Goal: Information Seeking & Learning: Learn about a topic

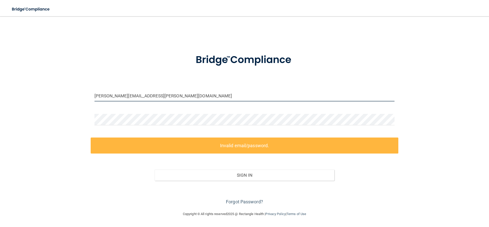
drag, startPoint x: 165, startPoint y: 97, endPoint x: 80, endPoint y: 96, distance: 84.5
click at [80, 96] on div "[PERSON_NAME][EMAIL_ADDRESS][PERSON_NAME][DOMAIN_NAME] Invalid email/password. …" at bounding box center [244, 113] width 468 height 185
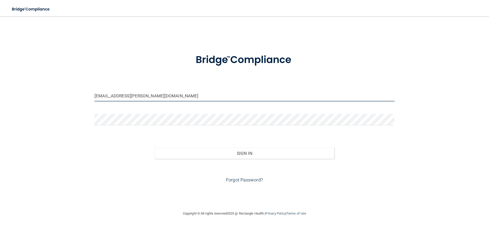
type input "[EMAIL_ADDRESS][PERSON_NAME][DOMAIN_NAME]"
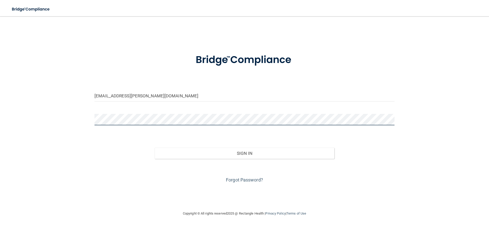
click at [89, 118] on div "[EMAIL_ADDRESS][PERSON_NAME][DOMAIN_NAME] Invalid email/password. You don't hav…" at bounding box center [244, 113] width 468 height 184
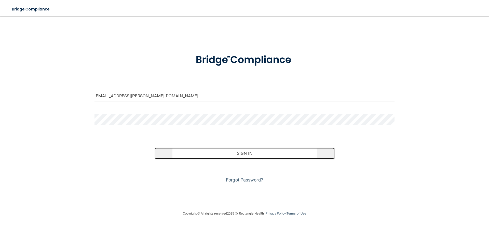
click at [246, 155] on button "Sign In" at bounding box center [245, 153] width 180 height 11
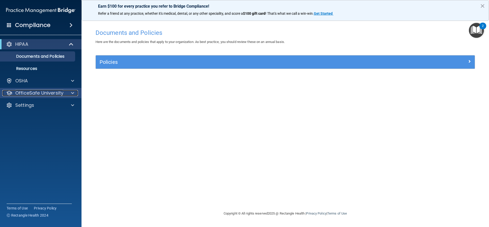
click at [73, 93] on span at bounding box center [72, 93] width 3 height 6
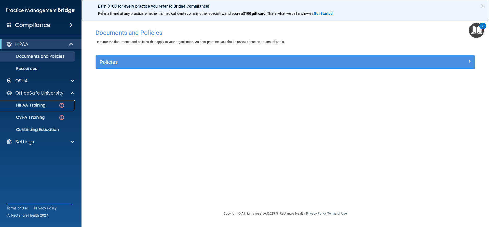
click at [46, 103] on link "HIPAA Training" at bounding box center [35, 105] width 80 height 10
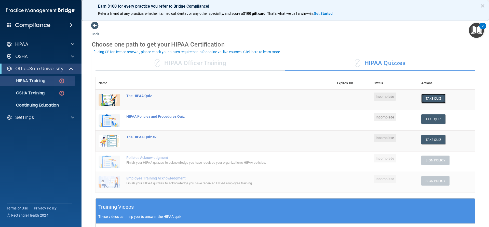
click at [426, 96] on button "Take Quiz" at bounding box center [433, 98] width 24 height 9
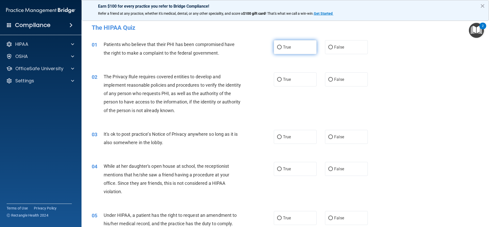
click at [277, 46] on input "True" at bounding box center [279, 48] width 5 height 4
radio input "true"
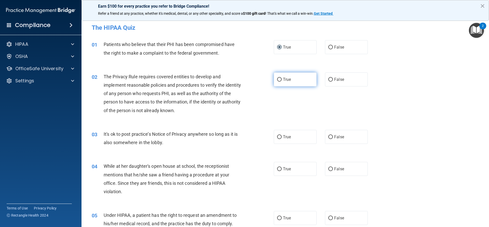
click at [278, 78] on input "True" at bounding box center [279, 80] width 5 height 4
radio input "true"
click at [334, 138] on span "False" at bounding box center [339, 137] width 10 height 5
click at [332, 138] on input "False" at bounding box center [330, 137] width 5 height 4
radio input "true"
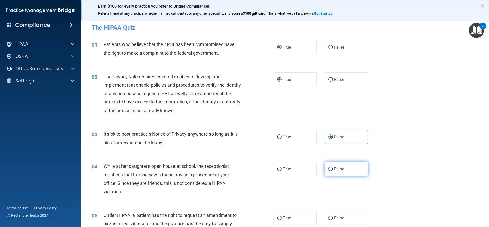
click at [336, 169] on span "False" at bounding box center [339, 169] width 10 height 5
click at [333, 169] on input "False" at bounding box center [330, 170] width 5 height 4
radio input "true"
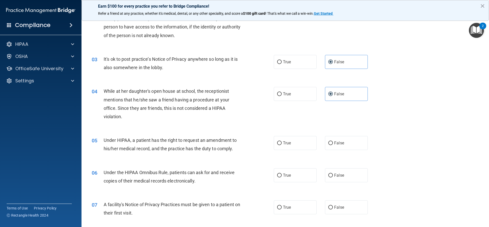
scroll to position [102, 0]
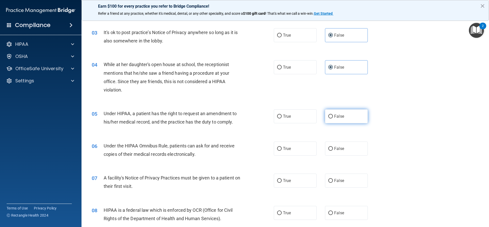
click at [334, 118] on span "False" at bounding box center [339, 116] width 10 height 5
click at [332, 118] on input "False" at bounding box center [330, 117] width 5 height 4
radio input "true"
click at [283, 155] on label "True" at bounding box center [295, 149] width 43 height 14
click at [282, 151] on input "True" at bounding box center [279, 149] width 5 height 4
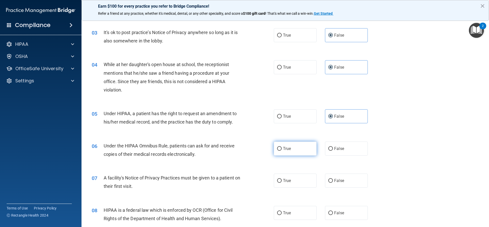
radio input "true"
click at [283, 181] on span "True" at bounding box center [287, 180] width 8 height 5
click at [281, 181] on input "True" at bounding box center [279, 181] width 5 height 4
radio input "true"
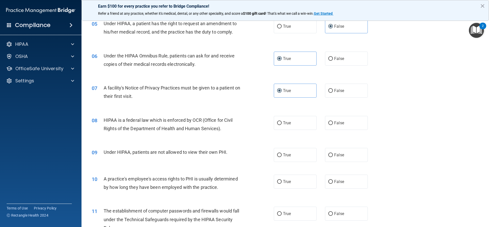
scroll to position [219, 0]
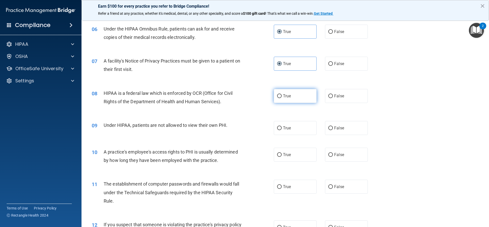
click at [285, 97] on span "True" at bounding box center [287, 96] width 8 height 5
click at [282, 97] on input "True" at bounding box center [279, 96] width 5 height 4
radio input "true"
click at [334, 127] on span "False" at bounding box center [339, 128] width 10 height 5
click at [333, 127] on input "False" at bounding box center [330, 129] width 5 height 4
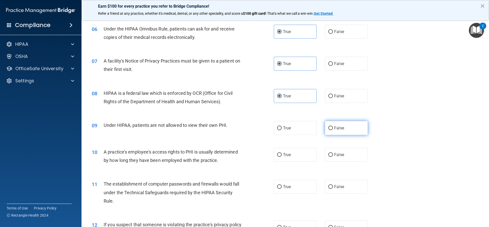
radio input "true"
click at [285, 152] on span "True" at bounding box center [287, 154] width 8 height 5
click at [282, 153] on input "True" at bounding box center [279, 155] width 5 height 4
radio input "true"
click at [287, 188] on span "True" at bounding box center [287, 187] width 8 height 5
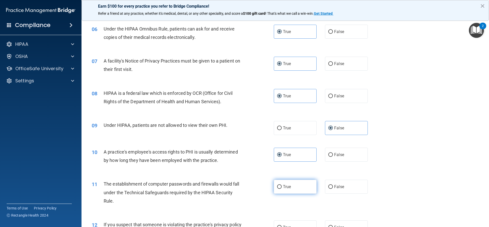
click at [282, 188] on input "True" at bounding box center [279, 187] width 5 height 4
radio input "true"
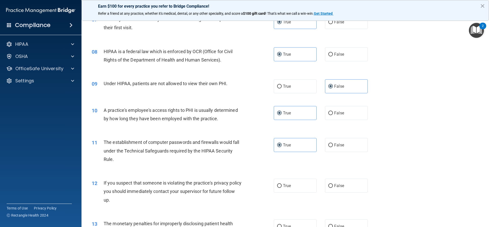
scroll to position [270, 0]
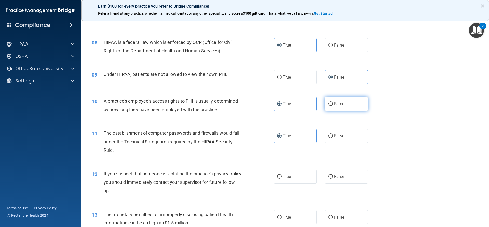
click at [328, 107] on label "False" at bounding box center [346, 104] width 43 height 14
click at [328, 106] on input "False" at bounding box center [330, 104] width 5 height 4
radio input "true"
radio input "false"
click at [277, 177] on input "True" at bounding box center [279, 177] width 5 height 4
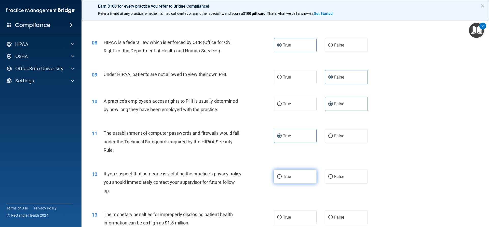
radio input "true"
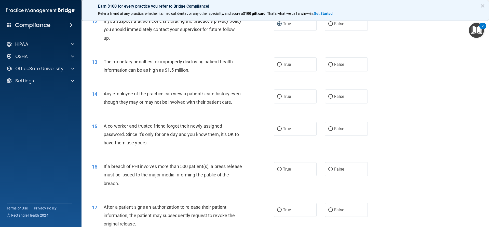
scroll to position [432, 0]
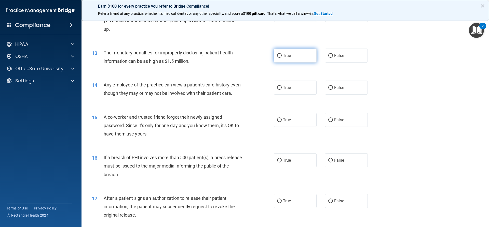
click at [290, 59] on label "True" at bounding box center [295, 56] width 43 height 14
click at [282, 58] on input "True" at bounding box center [279, 56] width 5 height 4
radio input "true"
click at [341, 89] on span "False" at bounding box center [339, 87] width 10 height 5
click at [333, 89] on input "False" at bounding box center [330, 88] width 5 height 4
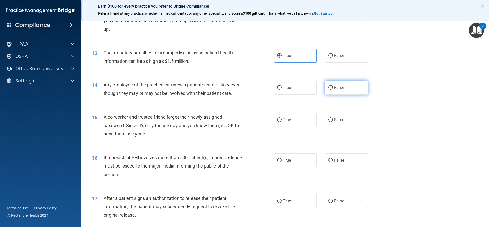
radio input "true"
click at [339, 122] on span "False" at bounding box center [339, 120] width 10 height 5
click at [333, 122] on input "False" at bounding box center [330, 120] width 5 height 4
radio input "true"
click at [277, 163] on input "True" at bounding box center [279, 161] width 5 height 4
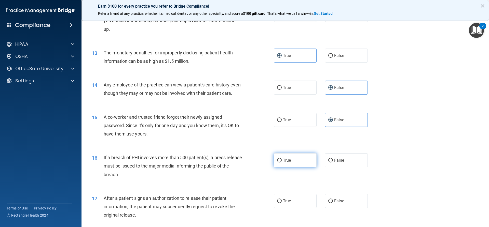
radio input "true"
drag, startPoint x: 281, startPoint y: 210, endPoint x: 287, endPoint y: 211, distance: 6.2
click at [281, 208] on label "True" at bounding box center [295, 201] width 43 height 14
click at [281, 203] on input "True" at bounding box center [279, 202] width 5 height 4
radio input "true"
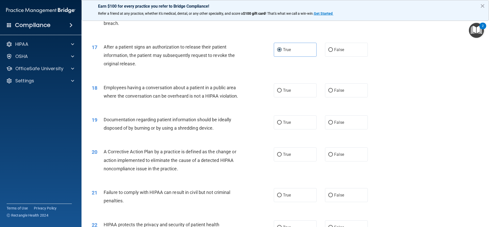
scroll to position [585, 0]
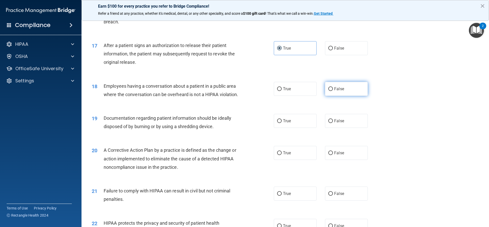
click at [329, 96] on label "False" at bounding box center [346, 89] width 43 height 14
click at [329, 91] on input "False" at bounding box center [330, 89] width 5 height 4
radio input "true"
click at [283, 128] on label "True" at bounding box center [295, 121] width 43 height 14
click at [282, 123] on input "True" at bounding box center [279, 121] width 5 height 4
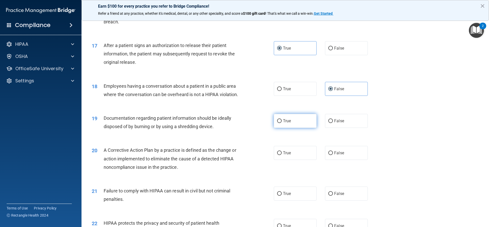
radio input "true"
click at [286, 160] on label "True" at bounding box center [295, 153] width 43 height 14
click at [282, 155] on input "True" at bounding box center [279, 153] width 5 height 4
radio input "true"
click at [339, 196] on span "False" at bounding box center [339, 193] width 10 height 5
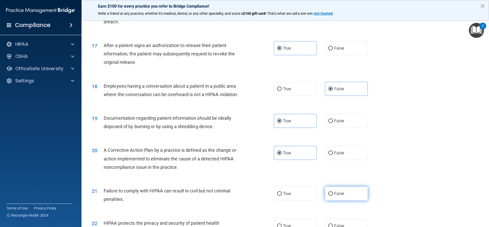
click at [333, 196] on input "False" at bounding box center [330, 194] width 5 height 4
radio input "true"
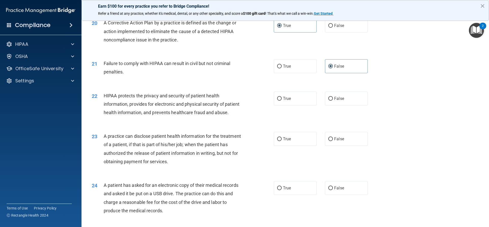
scroll to position [717, 0]
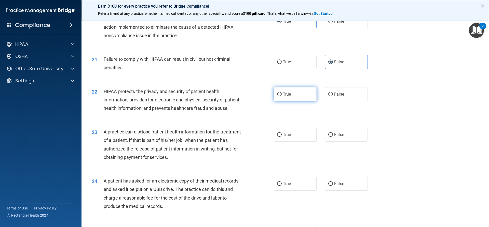
click at [290, 101] on label "True" at bounding box center [295, 94] width 43 height 14
click at [282, 96] on input "True" at bounding box center [279, 95] width 5 height 4
radio input "true"
click at [335, 137] on span "False" at bounding box center [339, 134] width 10 height 5
click at [333, 137] on input "False" at bounding box center [330, 135] width 5 height 4
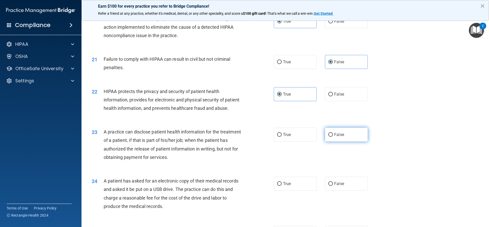
radio input "true"
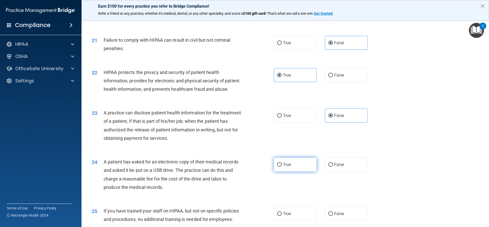
scroll to position [742, 0]
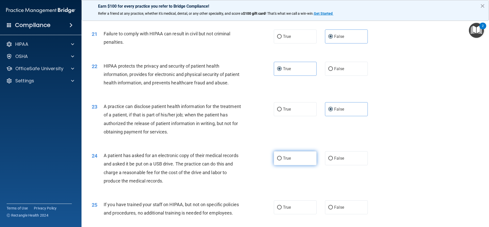
click at [281, 165] on label "True" at bounding box center [295, 158] width 43 height 14
click at [281, 161] on input "True" at bounding box center [279, 159] width 5 height 4
radio input "true"
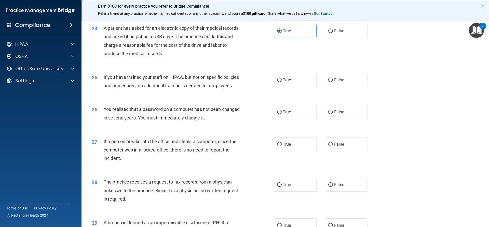
scroll to position [873, 0]
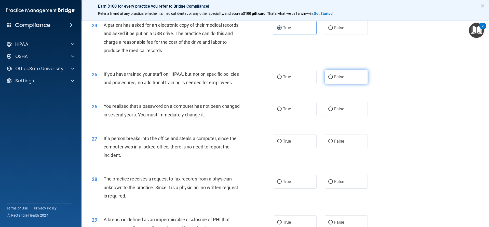
click at [334, 79] on span "False" at bounding box center [339, 77] width 10 height 5
click at [333, 79] on input "False" at bounding box center [330, 77] width 5 height 4
radio input "true"
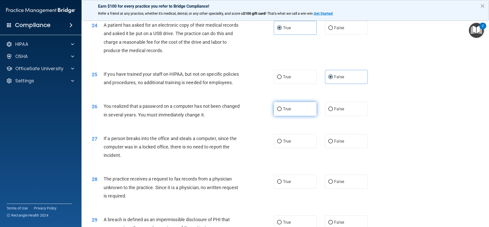
click at [297, 116] on label "True" at bounding box center [295, 109] width 43 height 14
click at [282, 111] on input "True" at bounding box center [279, 109] width 5 height 4
radio input "true"
click at [295, 148] on label "True" at bounding box center [295, 141] width 43 height 14
click at [282, 144] on input "True" at bounding box center [279, 142] width 5 height 4
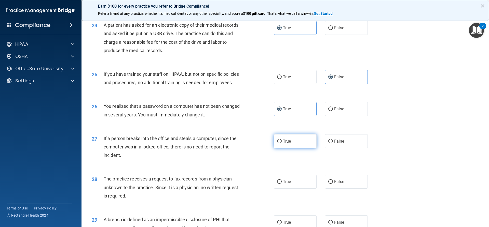
radio input "true"
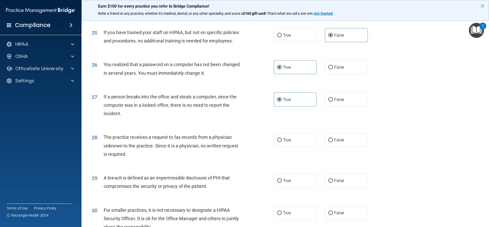
scroll to position [924, 0]
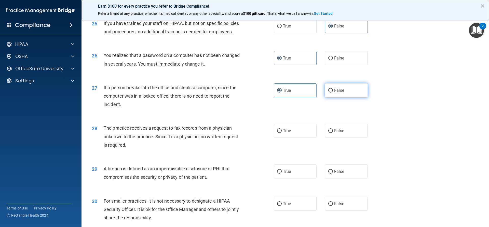
click at [334, 93] on span "False" at bounding box center [339, 90] width 10 height 5
click at [333, 93] on input "False" at bounding box center [330, 91] width 5 height 4
radio input "true"
radio input "false"
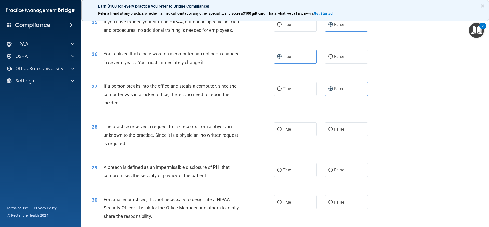
scroll to position [928, 0]
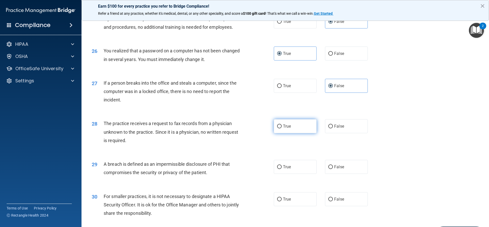
click at [274, 133] on label "True" at bounding box center [295, 126] width 43 height 14
click at [277, 129] on input "True" at bounding box center [279, 127] width 5 height 4
radio input "true"
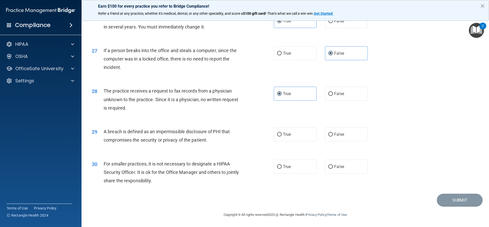
scroll to position [978, 0]
click at [331, 138] on label "False" at bounding box center [346, 135] width 43 height 14
click at [331, 137] on input "False" at bounding box center [330, 135] width 5 height 4
radio input "true"
click at [337, 166] on span "False" at bounding box center [339, 166] width 10 height 5
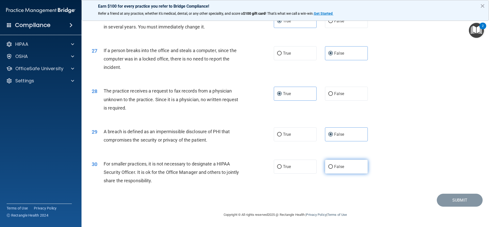
click at [333, 166] on input "False" at bounding box center [330, 167] width 5 height 4
radio input "true"
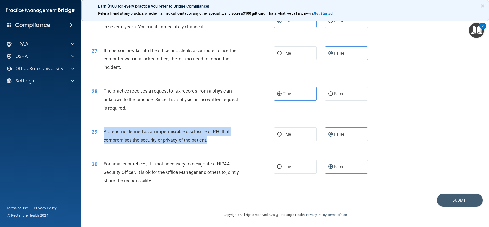
drag, startPoint x: 102, startPoint y: 131, endPoint x: 218, endPoint y: 140, distance: 116.7
click at [218, 140] on div "29 A breach is defined as an impermissible disclosure of PHI that compromises t…" at bounding box center [182, 137] width 197 height 19
copy div "A breach is defined as an impermissible disclosure of PHI that compromises the …"
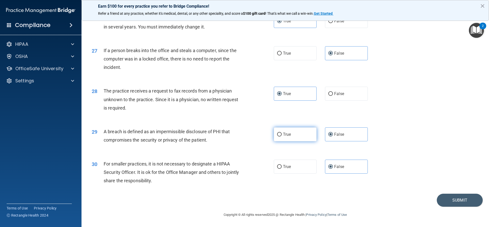
click at [279, 139] on label "True" at bounding box center [295, 135] width 43 height 14
click at [279, 137] on input "True" at bounding box center [279, 135] width 5 height 4
radio input "true"
radio input "false"
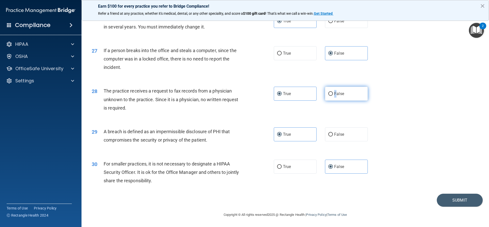
click at [334, 94] on span "False" at bounding box center [339, 93] width 10 height 5
click at [150, 108] on div "The practice receives a request to fax records from a physician unknown to the …" at bounding box center [175, 99] width 142 height 25
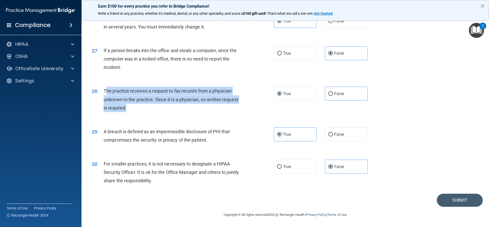
drag, startPoint x: 105, startPoint y: 90, endPoint x: 162, endPoint y: 109, distance: 60.1
click at [162, 109] on div "The practice receives a request to fax records from a physician unknown to the …" at bounding box center [175, 99] width 142 height 25
click at [144, 89] on span "The practice receives a request to fax records from a physician unknown to the …" at bounding box center [171, 99] width 134 height 22
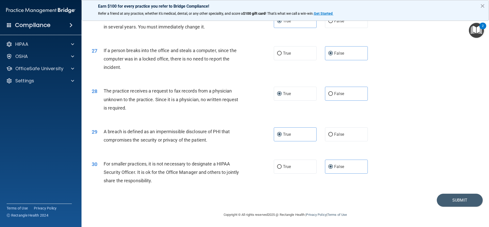
click at [102, 87] on div "28" at bounding box center [96, 91] width 16 height 9
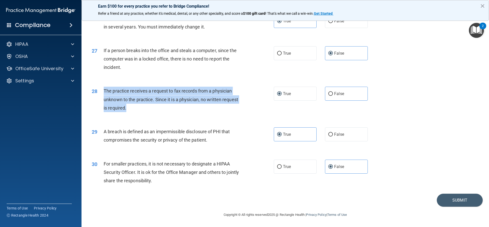
drag, startPoint x: 104, startPoint y: 91, endPoint x: 136, endPoint y: 113, distance: 38.4
click at [136, 113] on div "28 The practice receives a request to fax records from a physician unknown to t…" at bounding box center [182, 101] width 197 height 28
copy span "The practice receives a request to fax records from a physician unknown to the …"
click at [328, 92] on input "False" at bounding box center [330, 94] width 5 height 4
radio input "true"
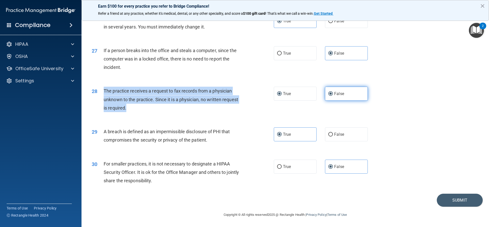
radio input "false"
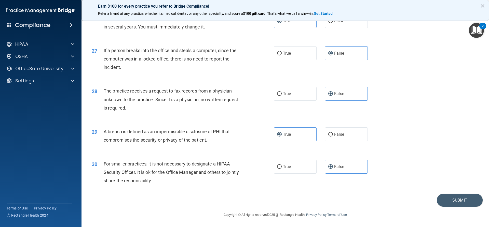
click at [182, 119] on div "28 The practice receives a request to fax records from a physician unknown to t…" at bounding box center [285, 100] width 395 height 41
click at [459, 200] on button "Submit" at bounding box center [460, 200] width 46 height 13
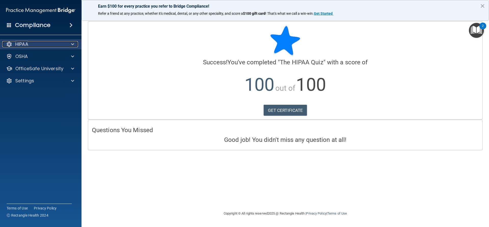
click at [52, 45] on div "HIPAA" at bounding box center [33, 44] width 63 height 6
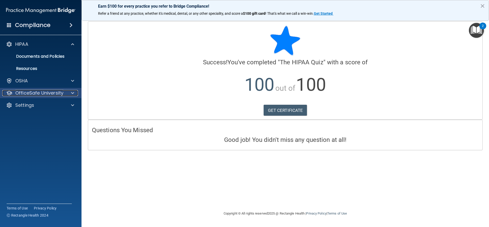
click at [44, 93] on p "OfficeSafe University" at bounding box center [39, 93] width 48 height 6
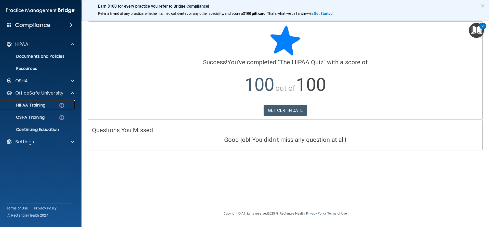
click at [45, 103] on p "HIPAA Training" at bounding box center [24, 105] width 42 height 5
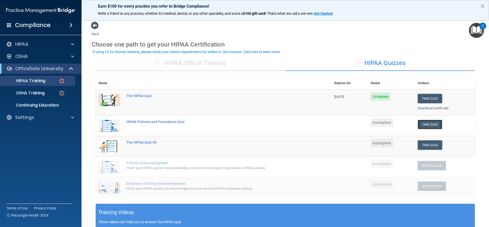
click at [422, 126] on button "Take Quiz" at bounding box center [430, 124] width 24 height 9
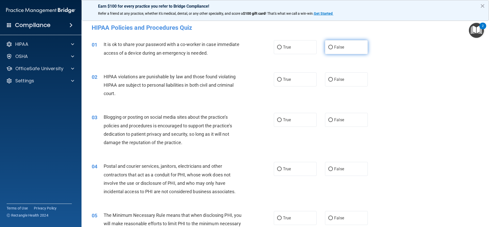
click at [339, 45] on span "False" at bounding box center [339, 47] width 10 height 5
click at [333, 46] on input "False" at bounding box center [330, 48] width 5 height 4
radio input "true"
click at [279, 79] on input "True" at bounding box center [279, 80] width 5 height 4
radio input "true"
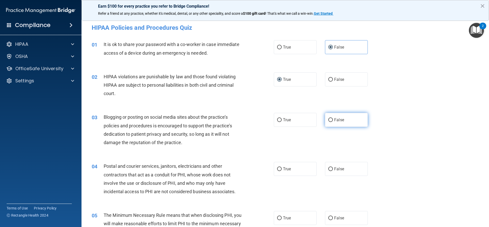
click at [328, 122] on input "False" at bounding box center [330, 120] width 5 height 4
radio input "true"
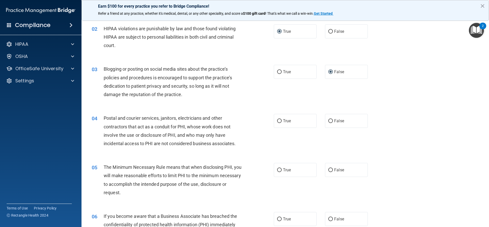
scroll to position [51, 0]
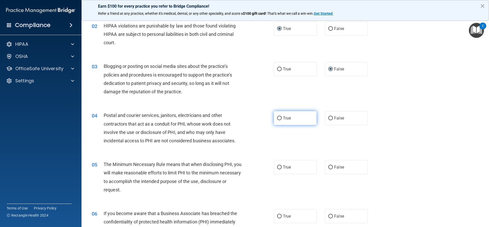
click at [281, 120] on label "True" at bounding box center [295, 118] width 43 height 14
click at [281, 120] on input "True" at bounding box center [279, 119] width 5 height 4
radio input "true"
click at [279, 166] on input "True" at bounding box center [279, 168] width 5 height 4
radio input "true"
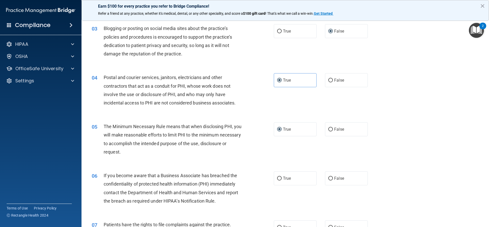
scroll to position [102, 0]
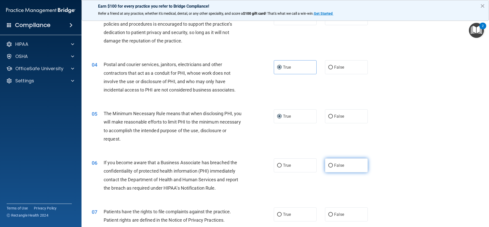
click at [328, 165] on input "False" at bounding box center [330, 166] width 5 height 4
radio input "true"
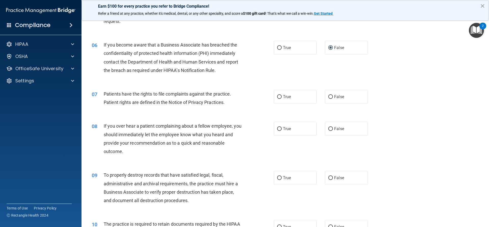
scroll to position [218, 0]
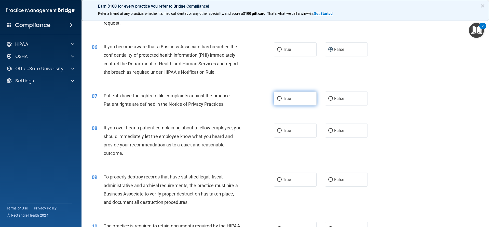
click at [280, 99] on label "True" at bounding box center [295, 99] width 43 height 14
click at [280, 99] on input "True" at bounding box center [279, 99] width 5 height 4
radio input "true"
click at [342, 132] on label "False" at bounding box center [346, 131] width 43 height 14
click at [333, 132] on input "False" at bounding box center [330, 131] width 5 height 4
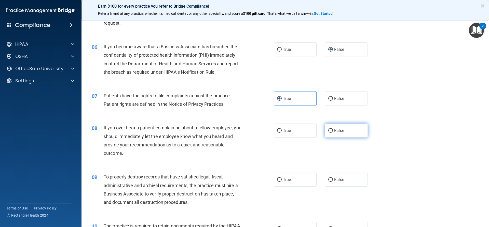
radio input "true"
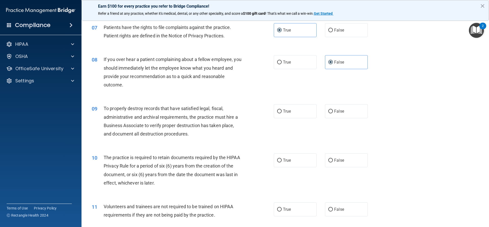
scroll to position [285, 0]
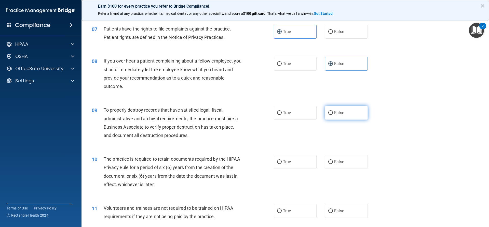
click at [328, 111] on input "False" at bounding box center [330, 113] width 5 height 4
radio input "true"
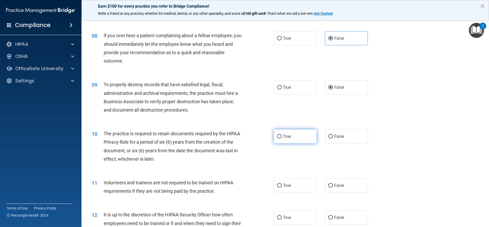
click at [290, 137] on label "True" at bounding box center [295, 137] width 43 height 14
click at [282, 137] on input "True" at bounding box center [279, 137] width 5 height 4
radio input "true"
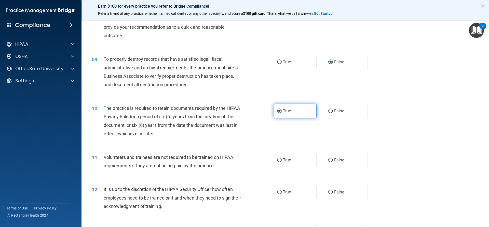
scroll to position [361, 0]
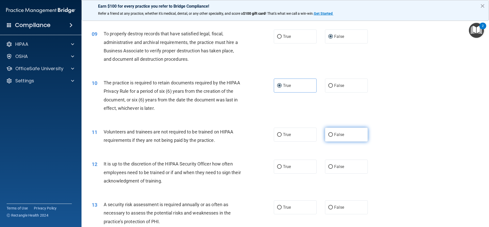
click at [325, 138] on label "False" at bounding box center [346, 135] width 43 height 14
click at [328, 137] on input "False" at bounding box center [330, 135] width 5 height 4
radio input "true"
click at [337, 166] on span "False" at bounding box center [339, 166] width 10 height 5
click at [333, 166] on input "False" at bounding box center [330, 167] width 5 height 4
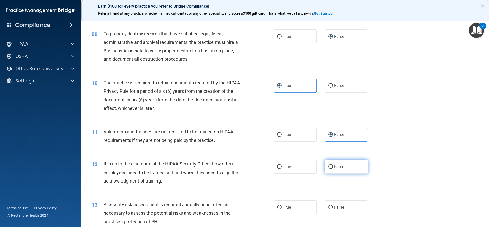
radio input "true"
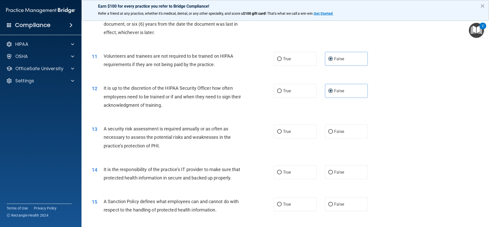
scroll to position [438, 0]
click at [283, 136] on label "True" at bounding box center [295, 131] width 43 height 14
click at [282, 133] on input "True" at bounding box center [279, 132] width 5 height 4
radio input "true"
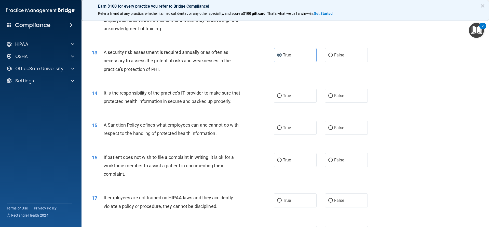
scroll to position [514, 0]
click at [335, 100] on label "False" at bounding box center [346, 96] width 43 height 14
click at [333, 98] on input "False" at bounding box center [330, 96] width 5 height 4
radio input "true"
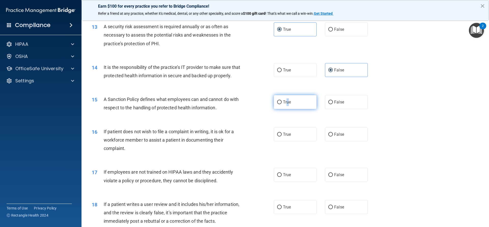
click at [286, 105] on span "True" at bounding box center [287, 102] width 8 height 5
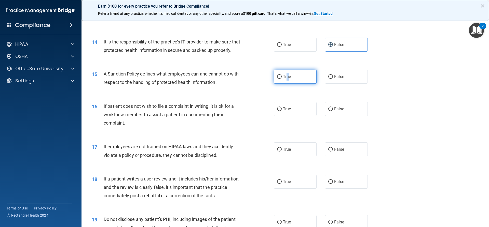
click at [277, 79] on input "True" at bounding box center [279, 77] width 5 height 4
radio input "true"
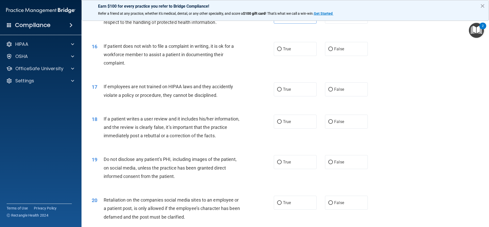
scroll to position [616, 0]
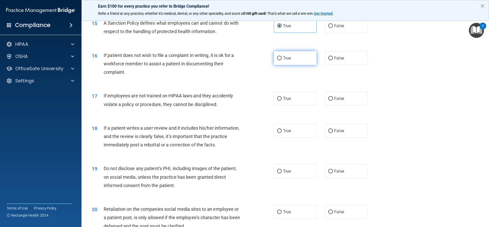
click at [285, 61] on span "True" at bounding box center [287, 58] width 8 height 5
click at [282, 60] on input "True" at bounding box center [279, 59] width 5 height 4
radio input "true"
click at [343, 106] on label "False" at bounding box center [346, 99] width 43 height 14
click at [333, 101] on input "False" at bounding box center [330, 99] width 5 height 4
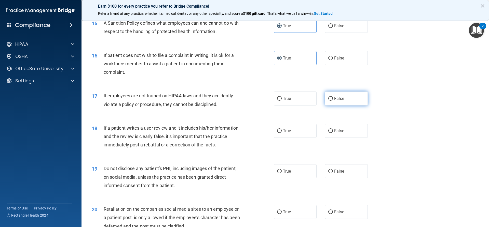
radio input "true"
click at [338, 136] on label "False" at bounding box center [346, 131] width 43 height 14
click at [333, 133] on input "False" at bounding box center [330, 131] width 5 height 4
radio input "true"
click at [289, 174] on span "True" at bounding box center [287, 171] width 8 height 5
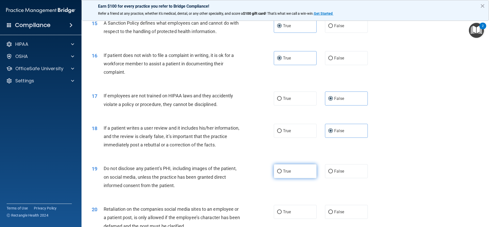
click at [282, 174] on input "True" at bounding box center [279, 172] width 5 height 4
radio input "true"
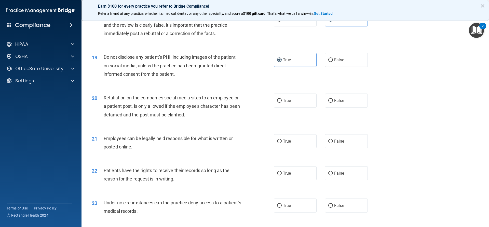
scroll to position [729, 0]
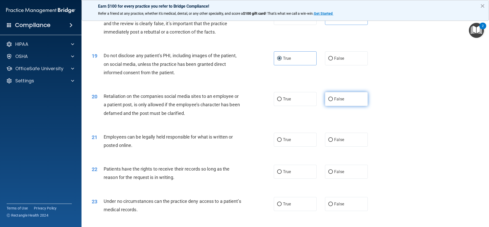
click at [334, 102] on span "False" at bounding box center [339, 99] width 10 height 5
click at [332, 101] on input "False" at bounding box center [330, 100] width 5 height 4
radio input "true"
click at [279, 142] on input "True" at bounding box center [279, 140] width 5 height 4
radio input "true"
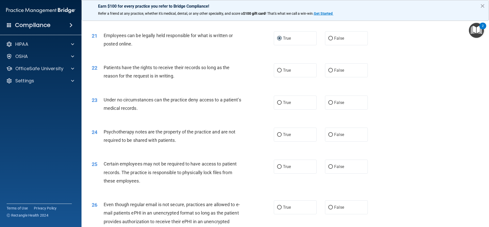
scroll to position [831, 0]
click at [344, 77] on label "False" at bounding box center [346, 70] width 43 height 14
click at [333, 72] on input "False" at bounding box center [330, 70] width 5 height 4
radio input "true"
click at [342, 109] on label "False" at bounding box center [346, 102] width 43 height 14
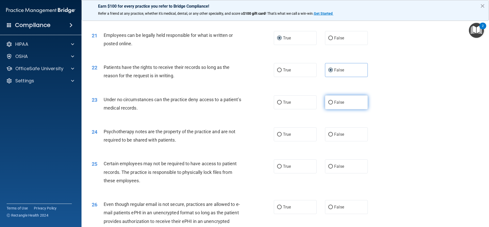
click at [333, 105] on input "False" at bounding box center [330, 103] width 5 height 4
radio input "true"
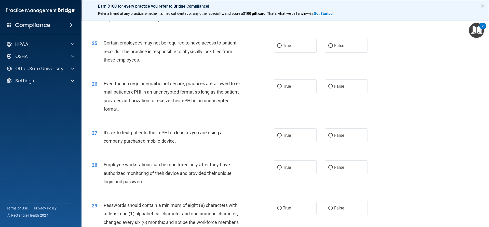
scroll to position [925, 0]
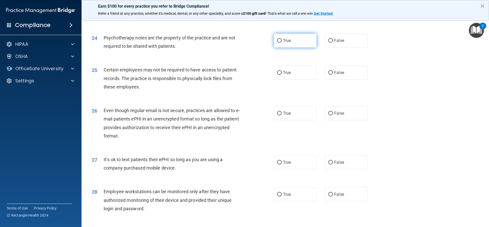
click at [281, 48] on label "True" at bounding box center [295, 41] width 43 height 14
click at [281, 43] on input "True" at bounding box center [279, 41] width 5 height 4
radio input "true"
click at [293, 80] on label "True" at bounding box center [295, 73] width 43 height 14
click at [282, 75] on input "True" at bounding box center [279, 73] width 5 height 4
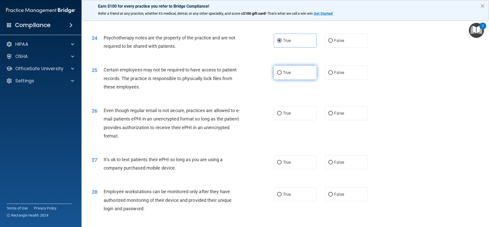
radio input "true"
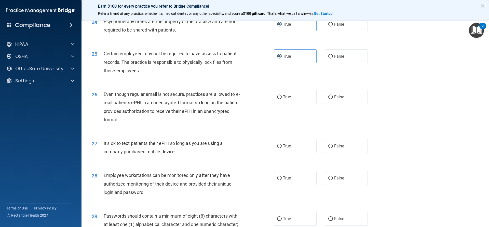
scroll to position [950, 0]
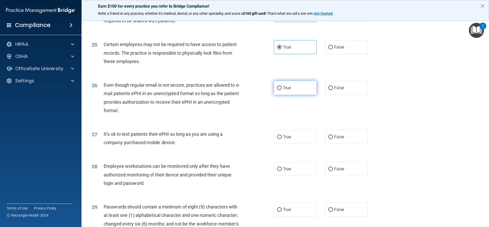
click at [289, 90] on span "True" at bounding box center [287, 88] width 8 height 5
click at [282, 90] on input "True" at bounding box center [279, 88] width 5 height 4
radio input "true"
click at [331, 144] on label "False" at bounding box center [346, 137] width 43 height 14
click at [331, 139] on input "False" at bounding box center [330, 137] width 5 height 4
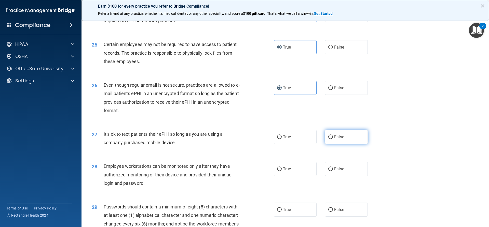
radio input "true"
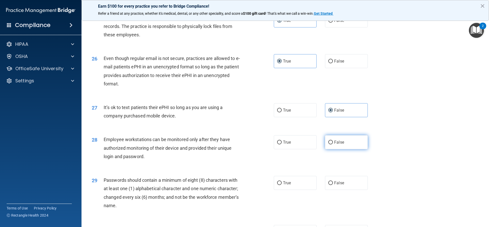
scroll to position [1001, 0]
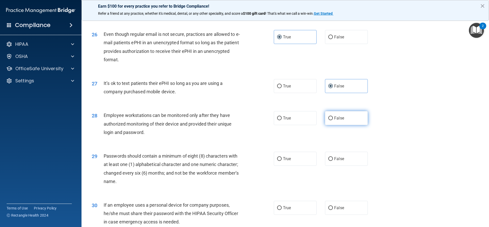
click at [330, 125] on label "False" at bounding box center [346, 118] width 43 height 14
click at [330, 120] on input "False" at bounding box center [330, 119] width 5 height 4
radio input "true"
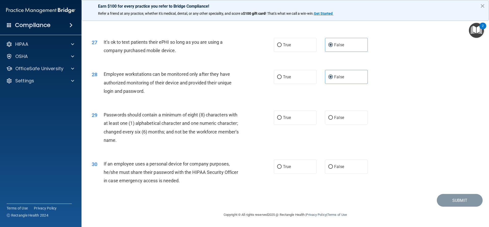
scroll to position [1051, 0]
click at [282, 122] on label "True" at bounding box center [295, 118] width 43 height 14
click at [282, 120] on input "True" at bounding box center [279, 118] width 5 height 4
radio input "true"
click at [331, 165] on label "False" at bounding box center [346, 167] width 43 height 14
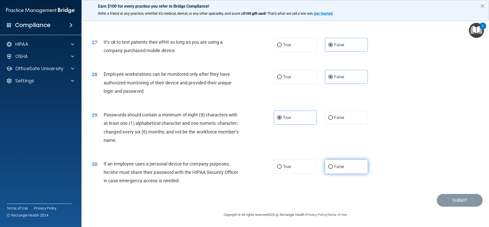
click at [331, 165] on input "False" at bounding box center [330, 167] width 5 height 4
radio input "true"
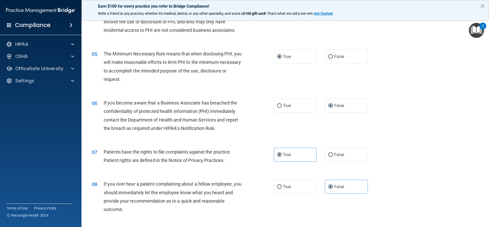
scroll to position [153, 0]
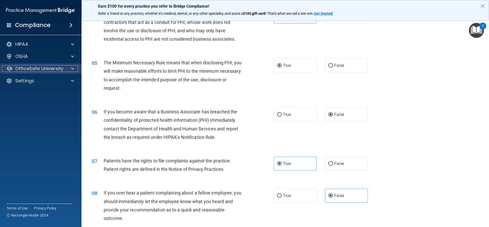
click at [70, 70] on div at bounding box center [71, 69] width 13 height 6
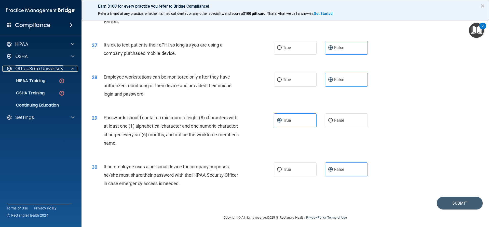
scroll to position [1051, 0]
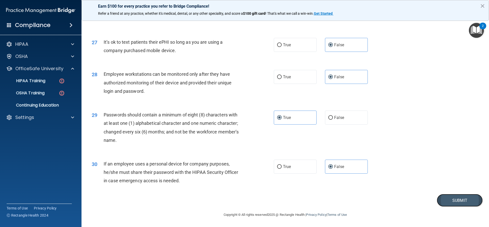
click at [468, 199] on button "Submit" at bounding box center [460, 200] width 46 height 13
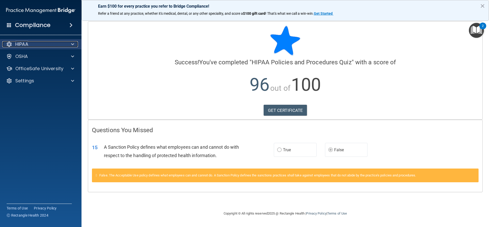
click at [71, 44] on div at bounding box center [71, 44] width 13 height 6
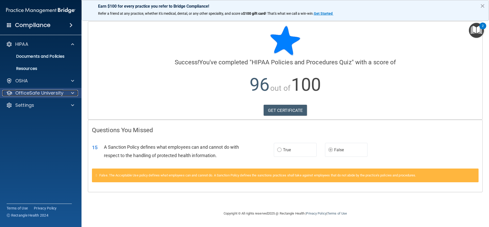
click at [55, 93] on p "OfficeSafe University" at bounding box center [39, 93] width 48 height 6
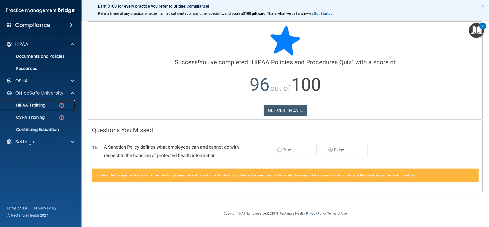
click at [57, 104] on div "HIPAA Training" at bounding box center [38, 105] width 70 height 5
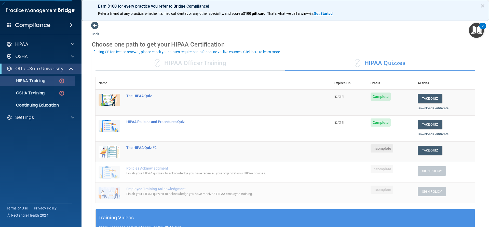
click at [207, 66] on div "✓ HIPAA Officer Training" at bounding box center [190, 63] width 190 height 15
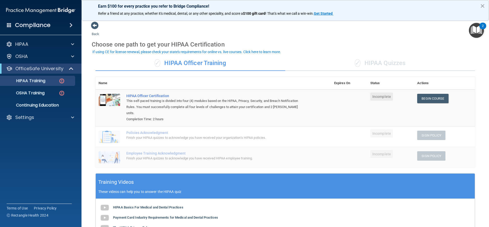
click at [391, 68] on div "✓ HIPAA Quizzes" at bounding box center [380, 63] width 190 height 15
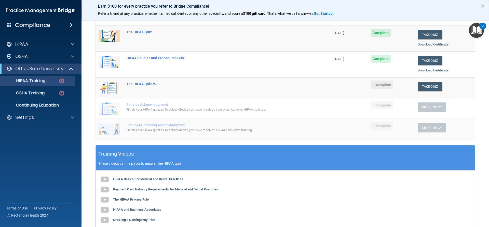
scroll to position [51, 0]
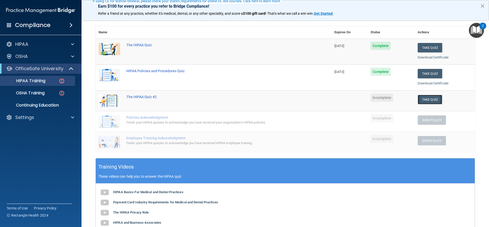
click at [427, 99] on button "Take Quiz" at bounding box center [430, 99] width 24 height 9
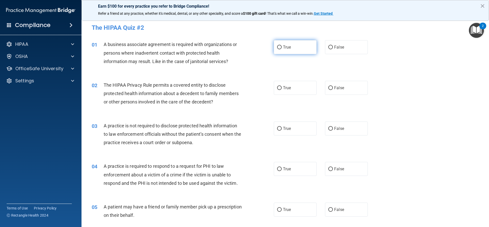
click at [284, 45] on span "True" at bounding box center [287, 47] width 8 height 5
click at [282, 46] on input "True" at bounding box center [279, 48] width 5 height 4
radio input "true"
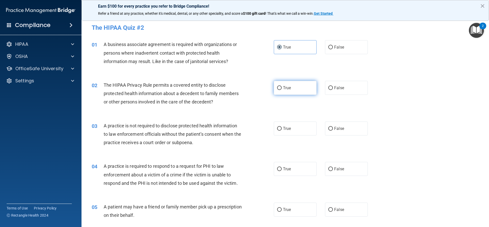
click at [286, 92] on label "True" at bounding box center [295, 88] width 43 height 14
click at [282, 90] on input "True" at bounding box center [279, 88] width 5 height 4
radio input "true"
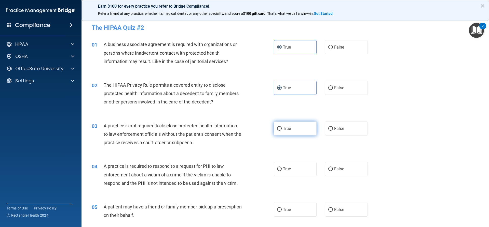
click at [286, 130] on span "True" at bounding box center [287, 128] width 8 height 5
click at [282, 130] on input "True" at bounding box center [279, 129] width 5 height 4
radio input "true"
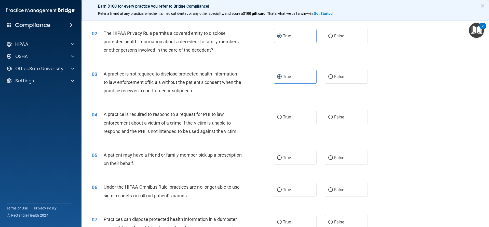
scroll to position [51, 0]
click at [281, 116] on label "True" at bounding box center [295, 118] width 43 height 14
click at [281, 117] on input "True" at bounding box center [279, 119] width 5 height 4
radio input "true"
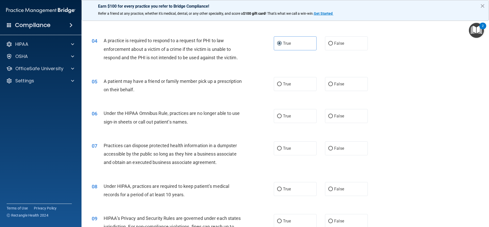
scroll to position [127, 0]
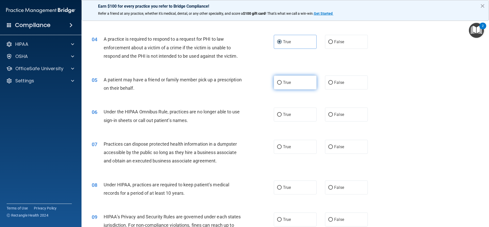
click at [286, 86] on label "True" at bounding box center [295, 83] width 43 height 14
click at [282, 85] on input "True" at bounding box center [279, 83] width 5 height 4
radio input "true"
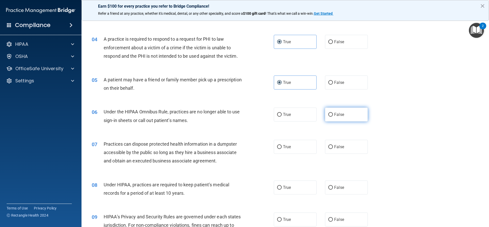
click at [328, 114] on input "False" at bounding box center [330, 115] width 5 height 4
radio input "true"
click at [335, 150] on label "False" at bounding box center [346, 147] width 43 height 14
click at [333, 149] on input "False" at bounding box center [330, 147] width 5 height 4
radio input "true"
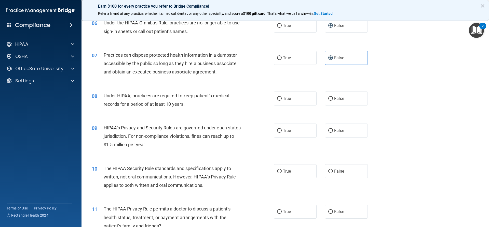
scroll to position [229, 0]
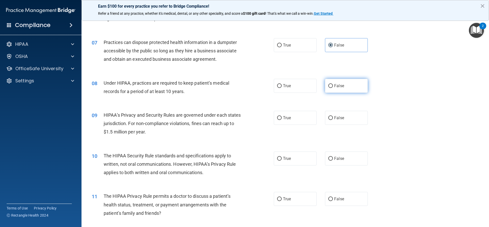
click at [334, 84] on span "False" at bounding box center [339, 86] width 10 height 5
click at [333, 84] on input "False" at bounding box center [330, 86] width 5 height 4
radio input "true"
click at [294, 119] on label "True" at bounding box center [295, 118] width 43 height 14
click at [282, 119] on input "True" at bounding box center [279, 118] width 5 height 4
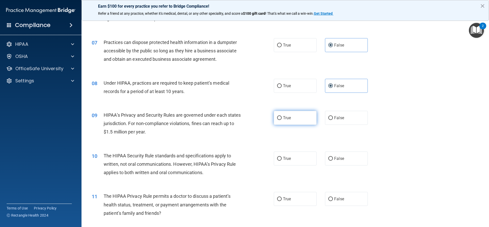
radio input "true"
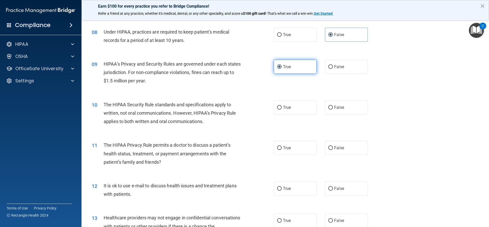
scroll to position [306, 0]
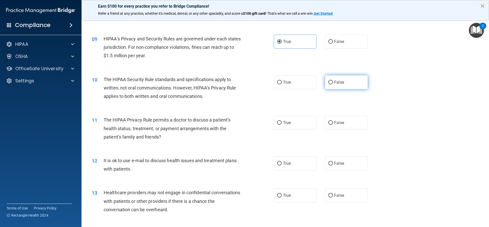
click at [330, 86] on label "False" at bounding box center [346, 82] width 43 height 14
click at [330, 85] on input "False" at bounding box center [330, 83] width 5 height 4
radio input "true"
click at [285, 126] on label "True" at bounding box center [295, 123] width 43 height 14
click at [282, 125] on input "True" at bounding box center [279, 123] width 5 height 4
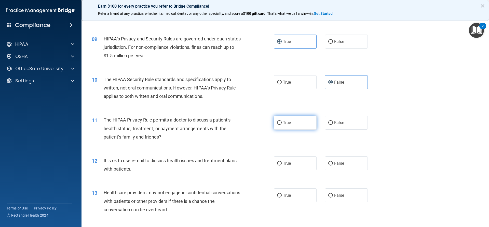
radio input "true"
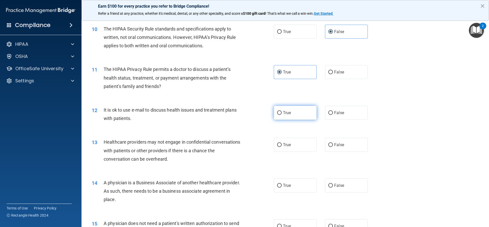
scroll to position [356, 0]
click at [281, 116] on label "True" at bounding box center [295, 113] width 43 height 14
click at [281, 115] on input "True" at bounding box center [279, 113] width 5 height 4
radio input "true"
click at [293, 116] on label "True" at bounding box center [295, 113] width 43 height 14
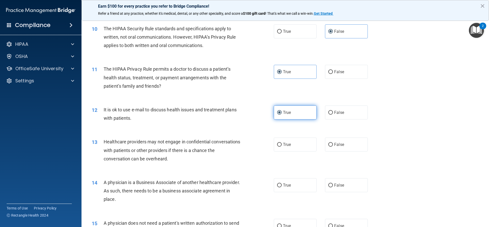
click at [282, 115] on input "True" at bounding box center [279, 113] width 5 height 4
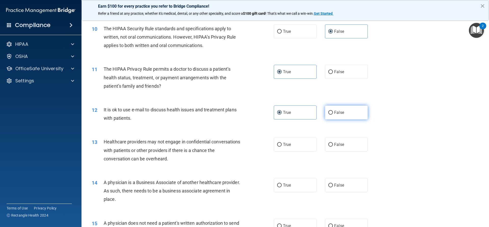
click at [334, 113] on span "False" at bounding box center [339, 112] width 10 height 5
click at [333, 113] on input "False" at bounding box center [330, 113] width 5 height 4
radio input "true"
radio input "false"
click at [288, 143] on span "True" at bounding box center [287, 144] width 8 height 5
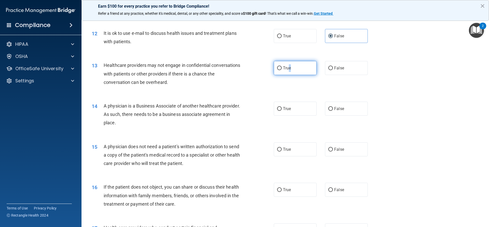
scroll to position [433, 0]
click at [279, 70] on input "True" at bounding box center [279, 69] width 5 height 4
radio input "true"
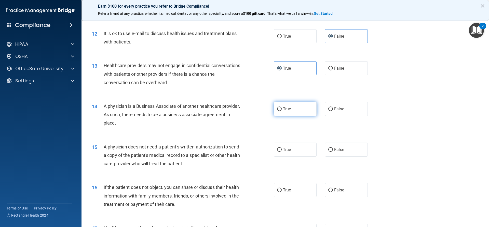
click at [283, 109] on span "True" at bounding box center [287, 109] width 8 height 5
click at [282, 109] on input "True" at bounding box center [279, 109] width 5 height 4
radio input "true"
click at [283, 150] on span "True" at bounding box center [287, 149] width 8 height 5
click at [282, 150] on input "True" at bounding box center [279, 150] width 5 height 4
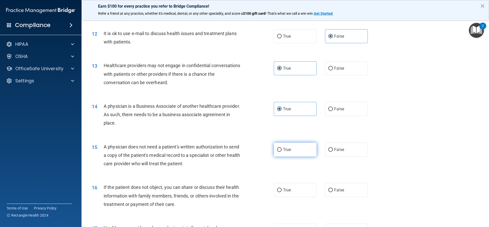
radio input "true"
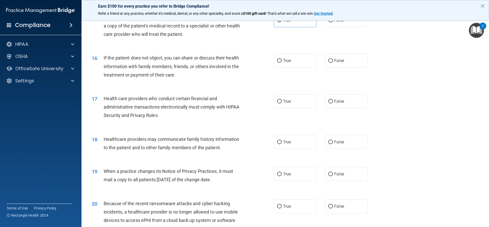
scroll to position [560, 0]
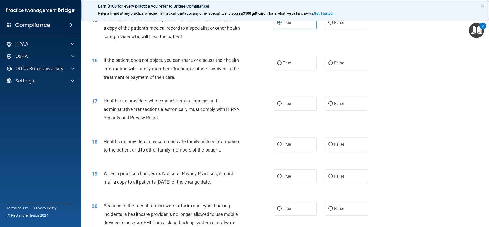
click at [290, 72] on div "16 If the patient does not object, you can share or discuss their health inform…" at bounding box center [285, 70] width 395 height 41
click at [291, 66] on label "True" at bounding box center [295, 63] width 43 height 14
click at [282, 65] on input "True" at bounding box center [279, 63] width 5 height 4
radio input "true"
click at [288, 103] on span "True" at bounding box center [287, 103] width 8 height 5
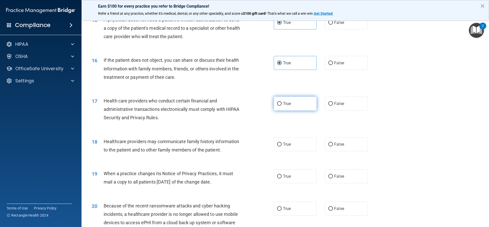
click at [282, 103] on input "True" at bounding box center [279, 104] width 5 height 4
radio input "true"
click at [285, 145] on span "True" at bounding box center [287, 144] width 8 height 5
click at [282, 145] on input "True" at bounding box center [279, 145] width 5 height 4
radio input "true"
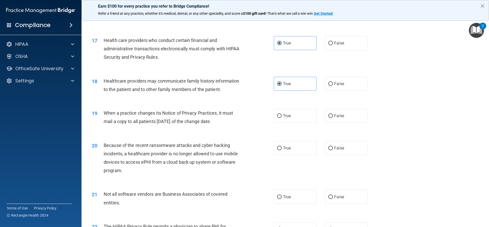
scroll to position [636, 0]
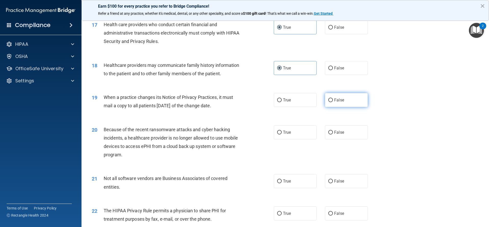
click at [325, 98] on label "False" at bounding box center [346, 100] width 43 height 14
click at [328, 99] on input "False" at bounding box center [330, 101] width 5 height 4
radio input "true"
click at [331, 136] on label "False" at bounding box center [346, 133] width 43 height 14
click at [331, 135] on input "False" at bounding box center [330, 133] width 5 height 4
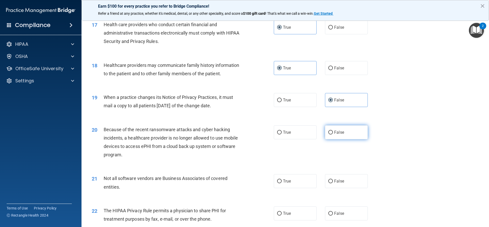
radio input "true"
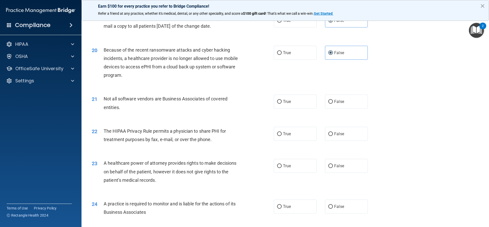
scroll to position [738, 0]
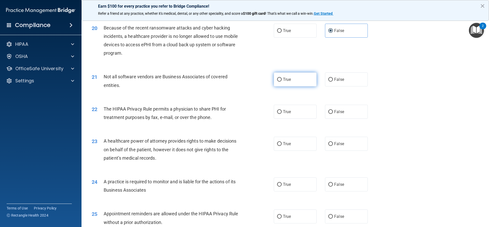
click at [284, 80] on span "True" at bounding box center [287, 79] width 8 height 5
click at [282, 80] on input "True" at bounding box center [279, 80] width 5 height 4
radio input "true"
click at [292, 114] on label "True" at bounding box center [295, 112] width 43 height 14
click at [282, 114] on input "True" at bounding box center [279, 112] width 5 height 4
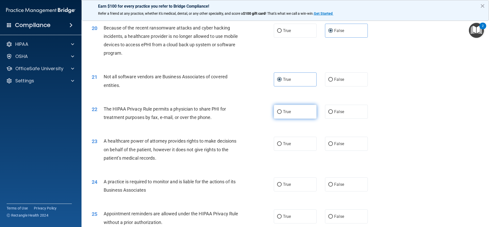
radio input "true"
click at [328, 144] on input "False" at bounding box center [330, 144] width 5 height 4
radio input "true"
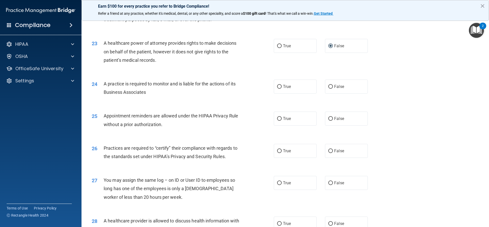
scroll to position [840, 0]
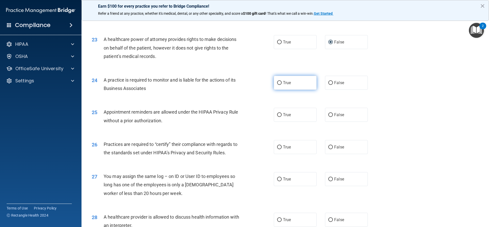
click at [288, 88] on label "True" at bounding box center [295, 83] width 43 height 14
click at [282, 85] on input "True" at bounding box center [279, 83] width 5 height 4
radio input "true"
click at [291, 115] on label "True" at bounding box center [295, 115] width 43 height 14
click at [282, 115] on input "True" at bounding box center [279, 115] width 5 height 4
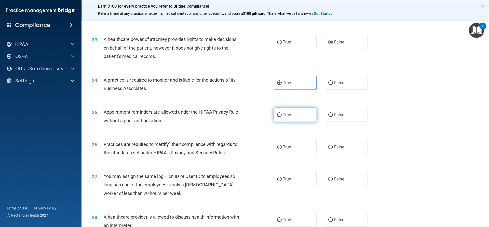
radio input "true"
click at [330, 146] on input "False" at bounding box center [330, 148] width 5 height 4
radio input "true"
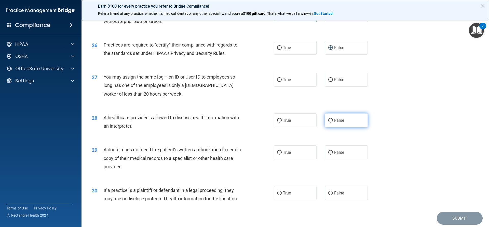
scroll to position [942, 0]
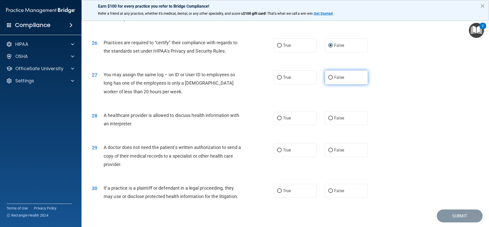
click at [331, 79] on label "False" at bounding box center [346, 78] width 43 height 14
click at [331, 79] on input "False" at bounding box center [330, 78] width 5 height 4
radio input "true"
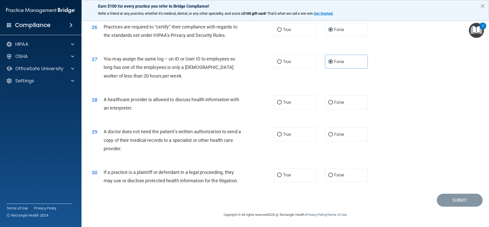
scroll to position [932, 0]
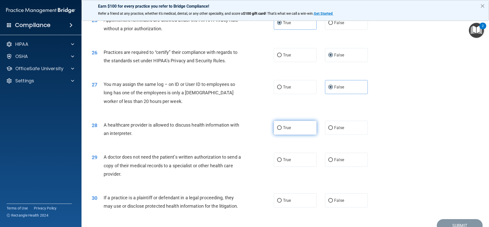
click at [291, 131] on label "True" at bounding box center [295, 128] width 43 height 14
click at [282, 130] on input "True" at bounding box center [279, 128] width 5 height 4
radio input "true"
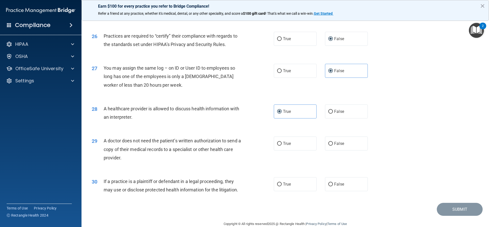
scroll to position [958, 0]
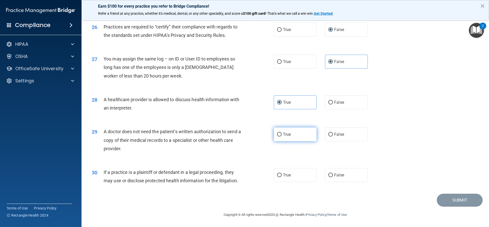
click at [281, 133] on label "True" at bounding box center [295, 135] width 43 height 14
click at [281, 133] on input "True" at bounding box center [279, 135] width 5 height 4
radio input "true"
click at [283, 174] on span "True" at bounding box center [287, 175] width 8 height 5
click at [282, 174] on input "True" at bounding box center [279, 176] width 5 height 4
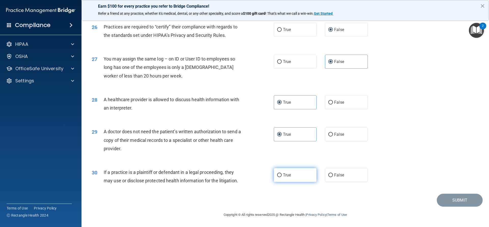
radio input "true"
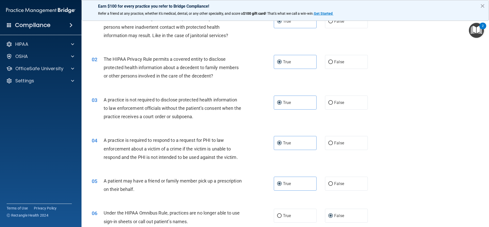
scroll to position [0, 0]
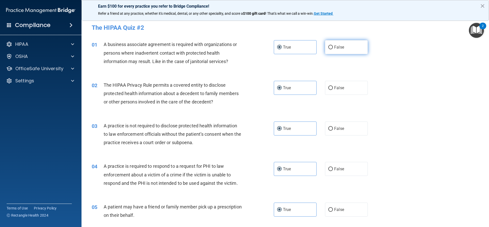
click at [328, 48] on input "False" at bounding box center [330, 48] width 5 height 4
radio input "true"
radio input "false"
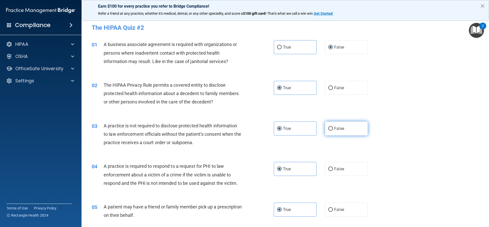
click at [339, 135] on label "False" at bounding box center [346, 129] width 43 height 14
click at [333, 131] on input "False" at bounding box center [330, 129] width 5 height 4
radio input "true"
radio input "false"
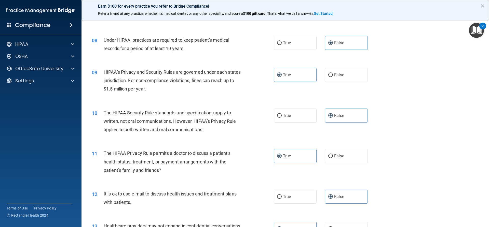
scroll to position [274, 0]
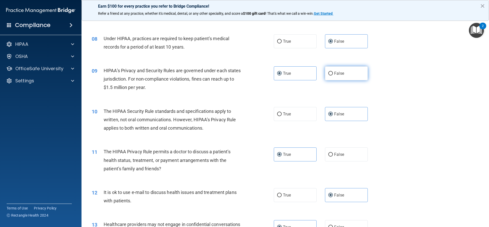
click at [334, 74] on span "False" at bounding box center [339, 73] width 10 height 5
click at [332, 74] on input "False" at bounding box center [330, 74] width 5 height 4
radio input "true"
radio input "false"
click at [300, 116] on label "True" at bounding box center [295, 114] width 43 height 14
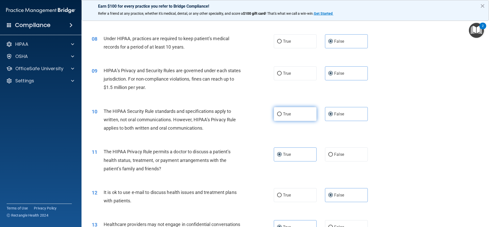
click at [282, 116] on input "True" at bounding box center [279, 115] width 5 height 4
radio input "true"
radio input "false"
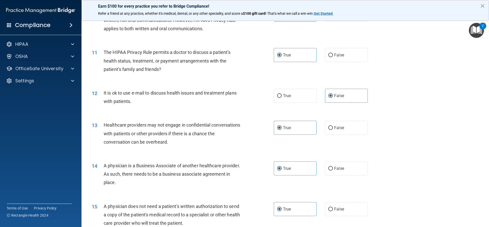
scroll to position [376, 0]
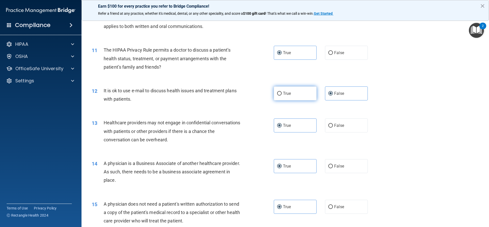
click at [294, 93] on label "True" at bounding box center [295, 94] width 43 height 14
click at [282, 93] on input "True" at bounding box center [279, 94] width 5 height 4
radio input "true"
radio input "false"
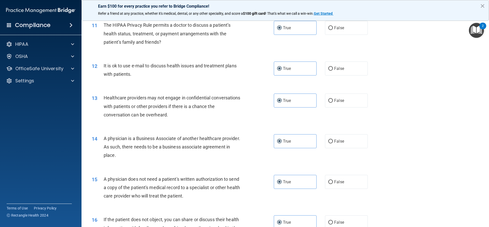
scroll to position [401, 0]
click at [331, 100] on label "False" at bounding box center [346, 100] width 43 height 14
click at [331, 100] on input "False" at bounding box center [330, 101] width 5 height 4
radio input "true"
radio input "false"
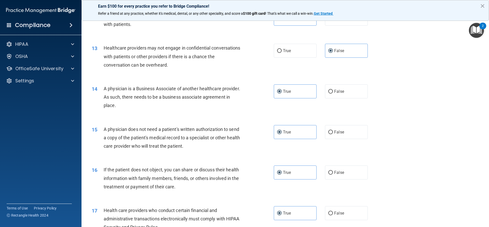
scroll to position [452, 0]
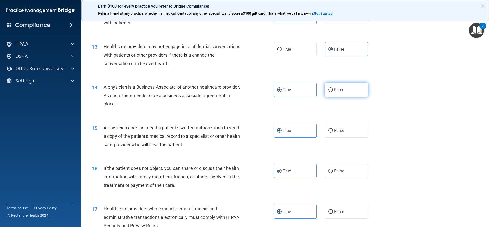
click at [341, 92] on span "False" at bounding box center [339, 90] width 10 height 5
click at [333, 92] on input "False" at bounding box center [330, 90] width 5 height 4
radio input "true"
radio input "false"
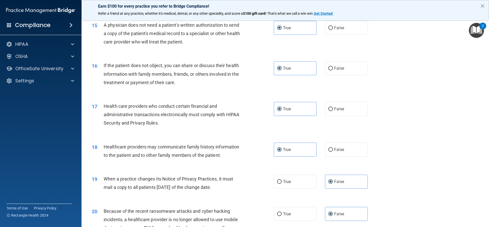
scroll to position [579, 0]
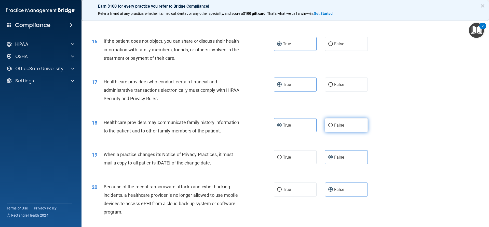
click at [340, 125] on span "False" at bounding box center [339, 125] width 10 height 5
click at [333, 125] on input "False" at bounding box center [330, 126] width 5 height 4
radio input "true"
radio input "false"
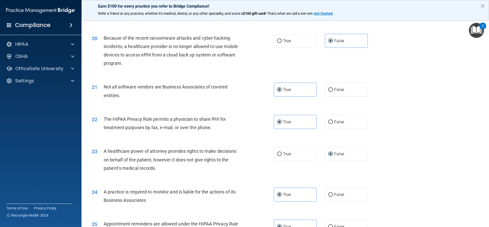
scroll to position [757, 0]
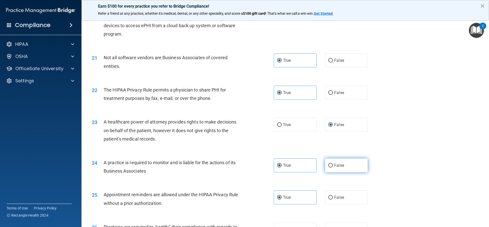
click at [330, 164] on input "False" at bounding box center [330, 166] width 5 height 4
radio input "true"
radio input "false"
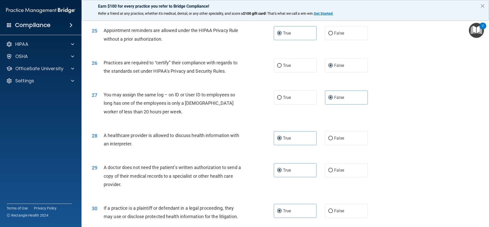
scroll to position [958, 0]
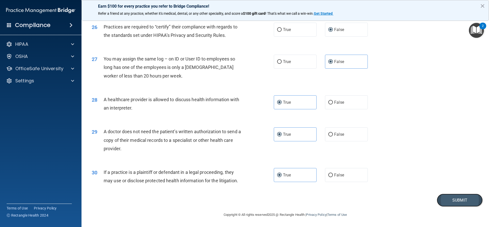
click at [454, 198] on button "Submit" at bounding box center [460, 200] width 46 height 13
